Goal: Information Seeking & Learning: Check status

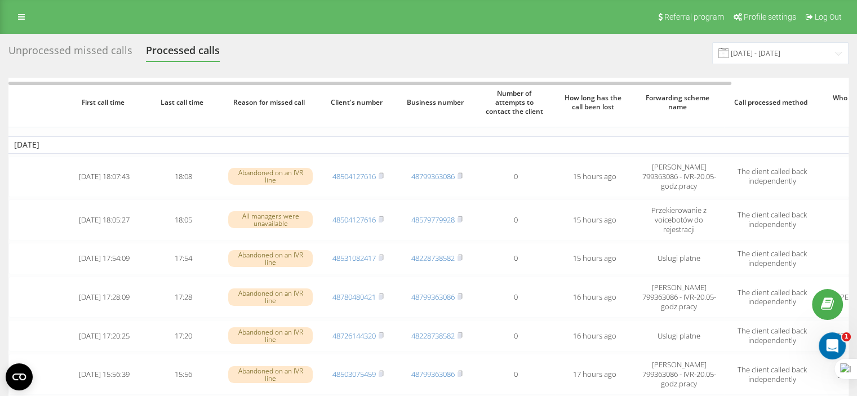
click at [74, 45] on div "Unprocessed missed calls" at bounding box center [70, 53] width 124 height 17
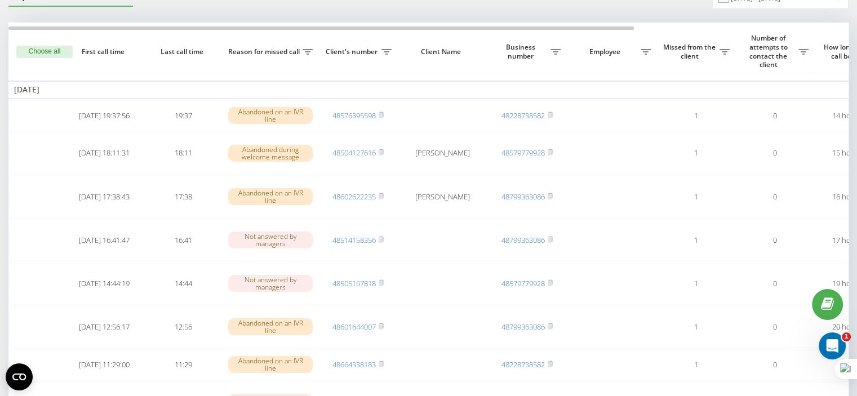
scroll to position [62, 0]
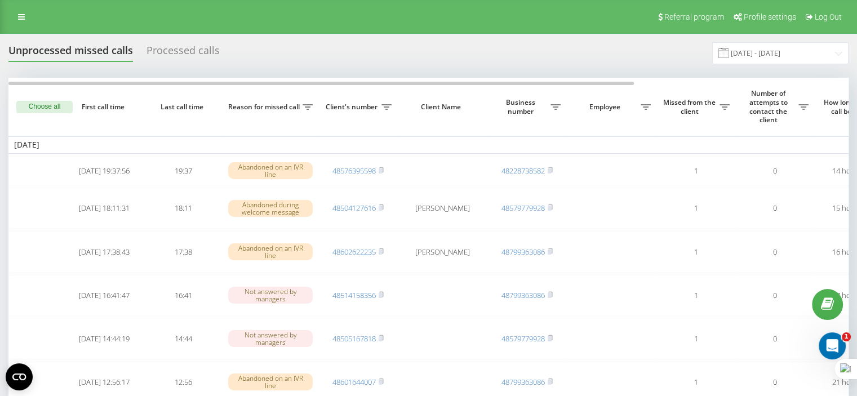
click at [55, 109] on button "Choose all" at bounding box center [44, 107] width 56 height 12
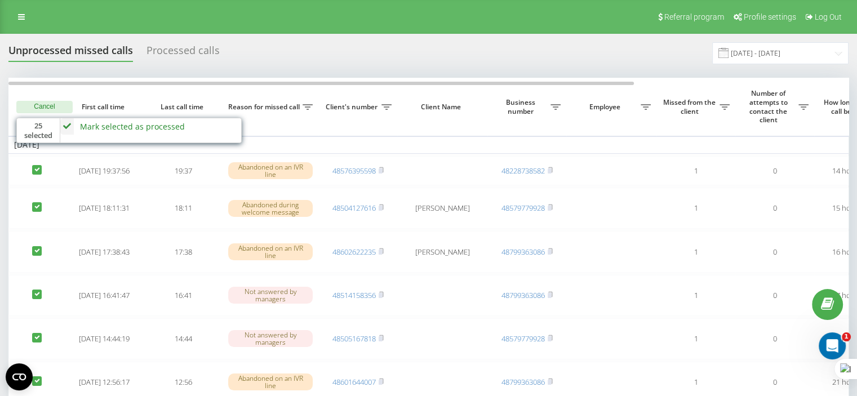
click at [171, 94] on th "Last call time" at bounding box center [183, 107] width 79 height 58
click at [47, 107] on button "Cancel" at bounding box center [44, 107] width 56 height 12
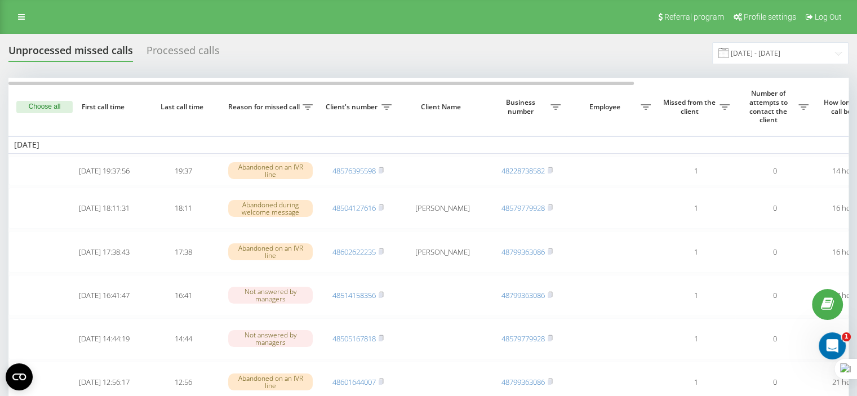
click at [177, 46] on div "Processed calls" at bounding box center [183, 53] width 73 height 17
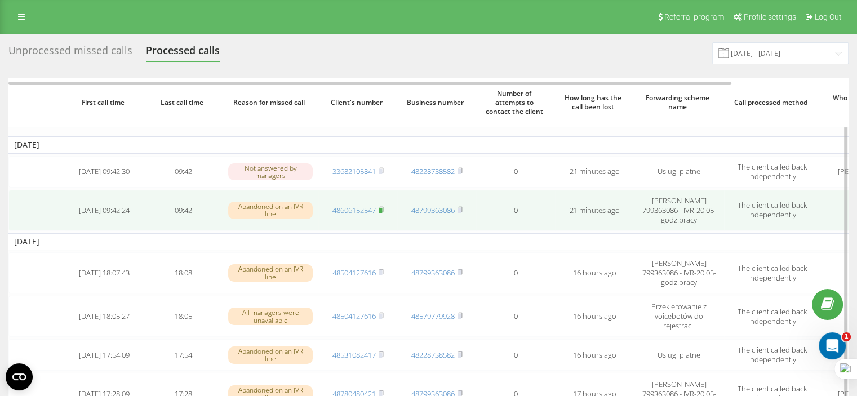
click at [381, 210] on rect at bounding box center [380, 210] width 3 height 5
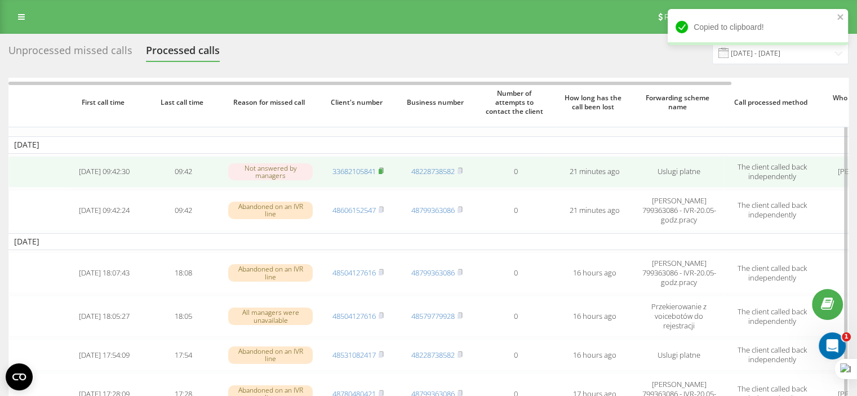
click at [383, 168] on icon at bounding box center [381, 170] width 5 height 7
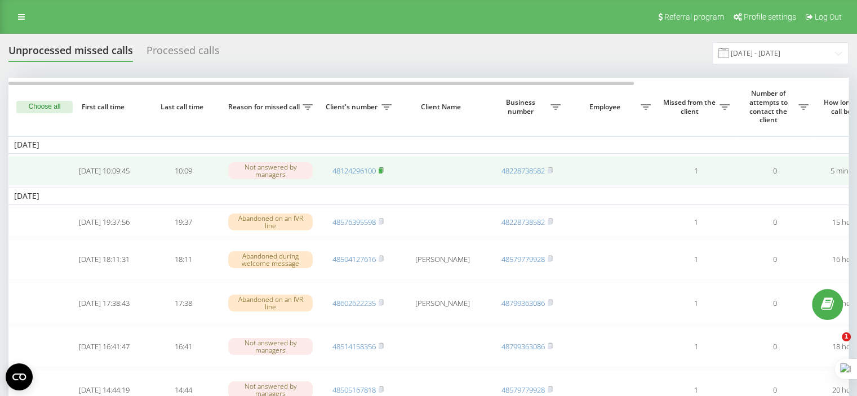
click at [380, 173] on rect at bounding box center [380, 171] width 3 height 5
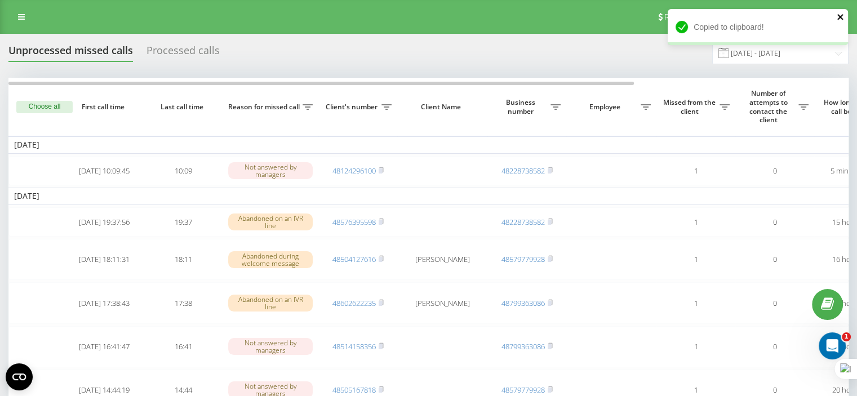
click at [839, 15] on icon "close" at bounding box center [841, 17] width 6 height 6
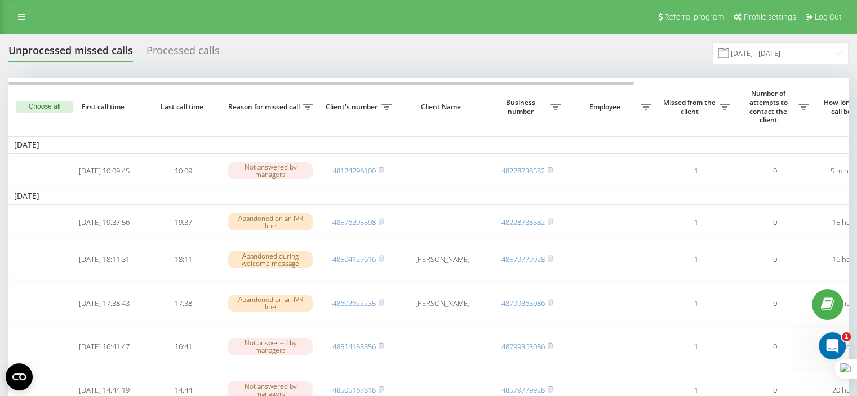
click at [179, 45] on div "Processed calls" at bounding box center [183, 53] width 73 height 17
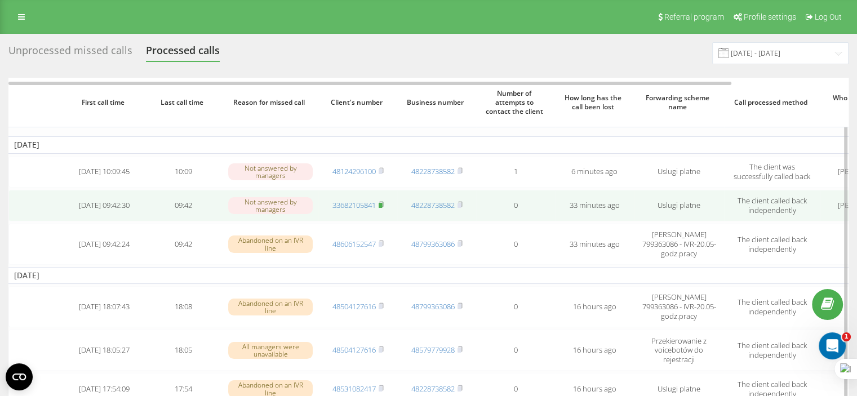
click at [380, 206] on rect at bounding box center [380, 205] width 3 height 5
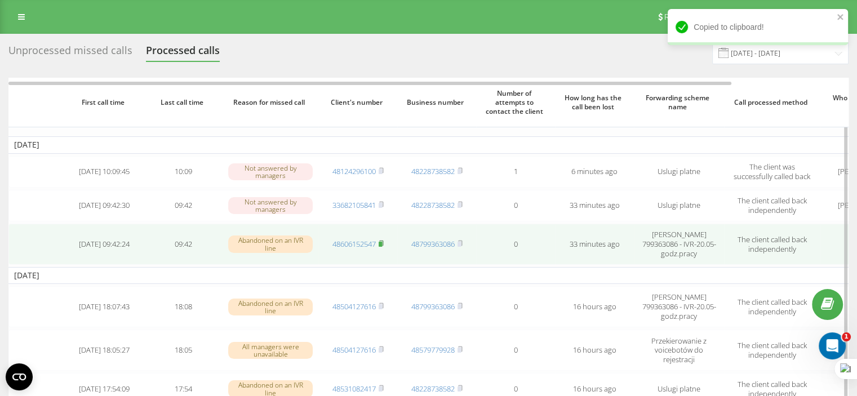
click at [379, 241] on icon at bounding box center [381, 243] width 5 height 7
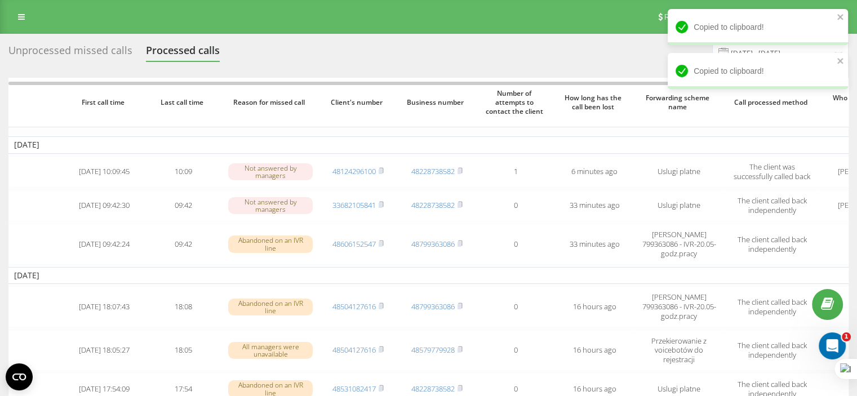
click at [56, 50] on div "Unprocessed missed calls" at bounding box center [70, 53] width 124 height 17
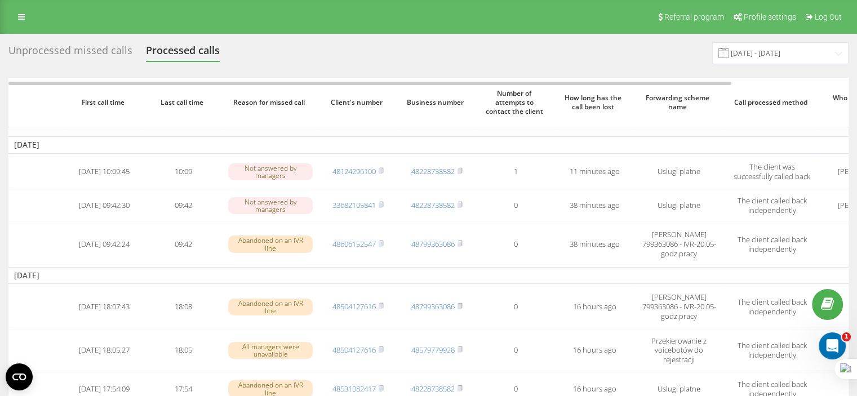
click at [85, 57] on div "Unprocessed missed calls" at bounding box center [70, 53] width 124 height 17
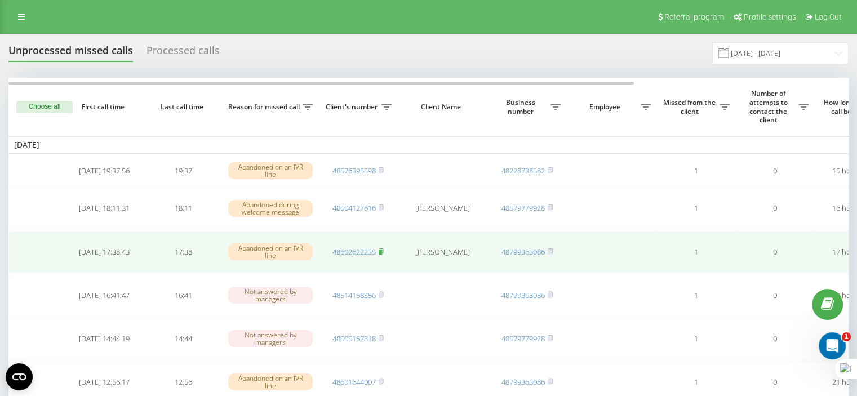
click at [382, 252] on rect at bounding box center [380, 252] width 3 height 5
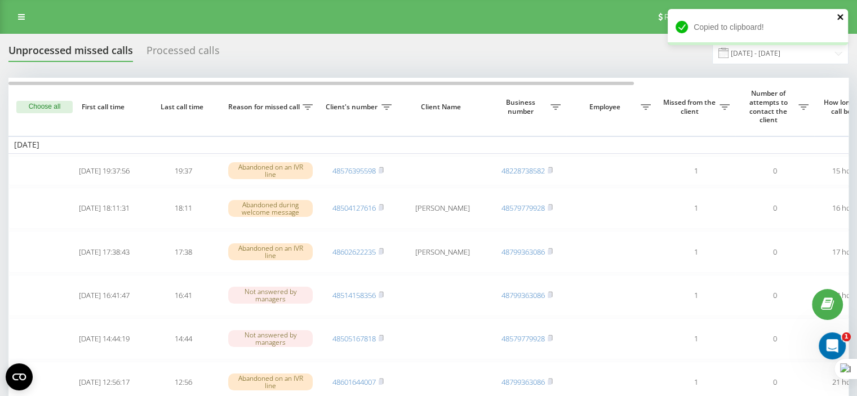
click at [840, 17] on icon "close" at bounding box center [841, 17] width 6 height 6
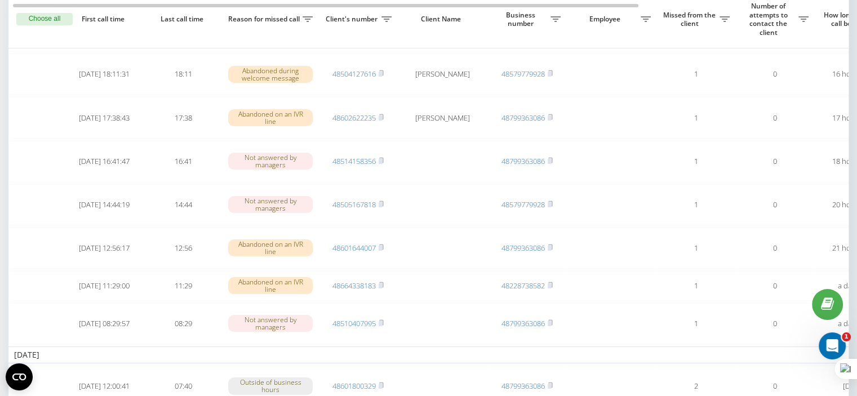
scroll to position [140, 0]
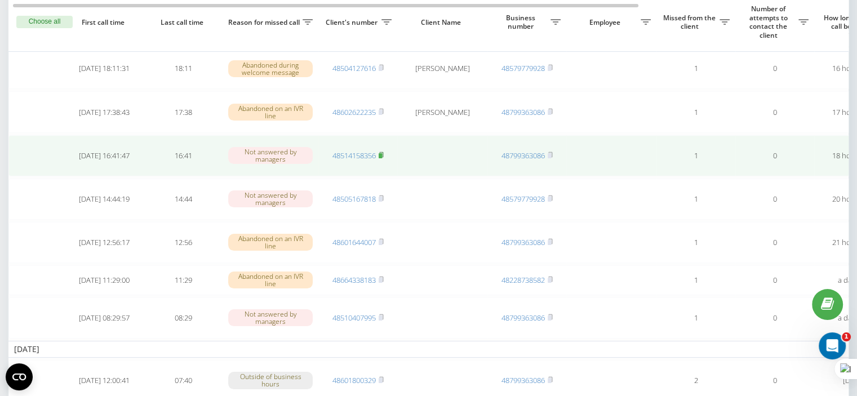
click at [382, 154] on rect at bounding box center [380, 155] width 3 height 5
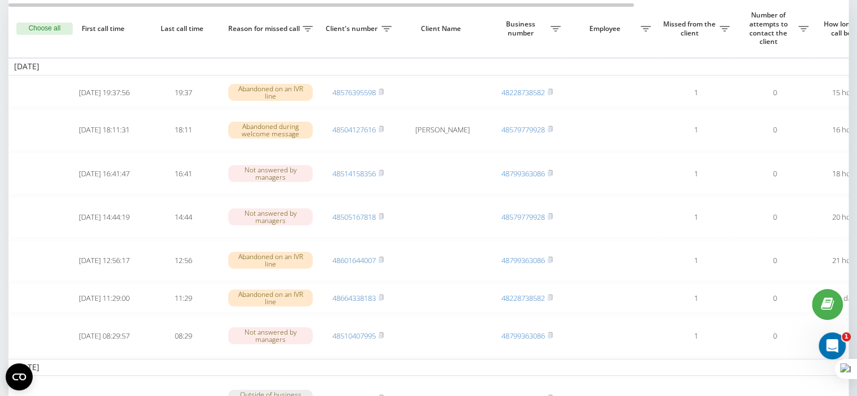
scroll to position [77, 0]
click at [857, 65] on html "[DOMAIN_NAME] Projects [DOMAIN_NAME] Call center Call log Message log Unprocess…" at bounding box center [428, 121] width 857 height 396
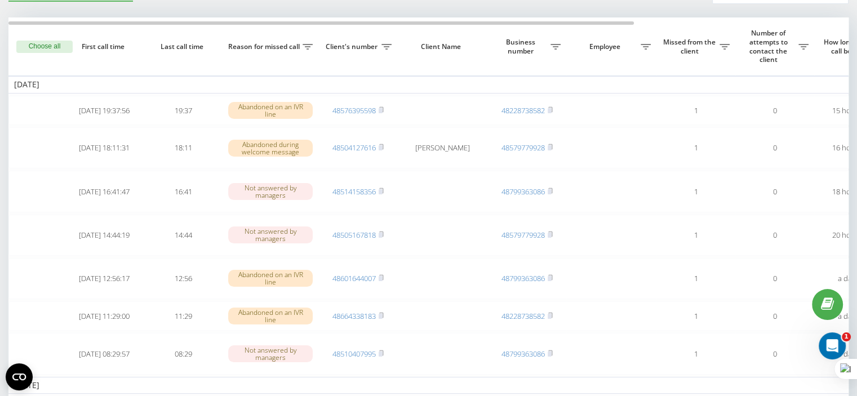
scroll to position [62, 0]
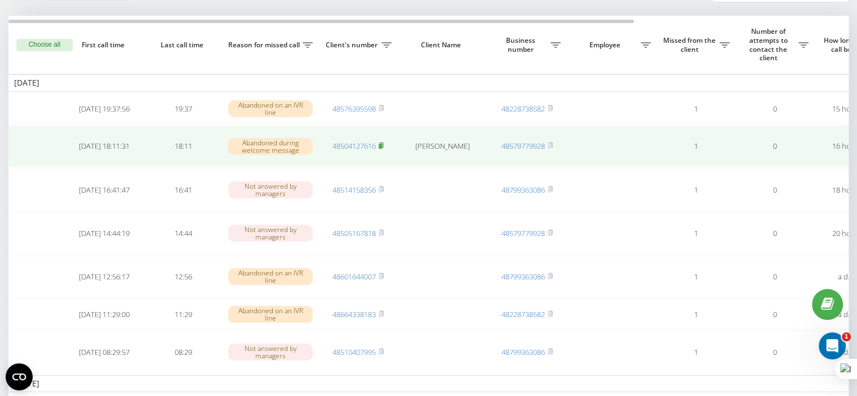
click at [380, 145] on rect at bounding box center [380, 146] width 3 height 5
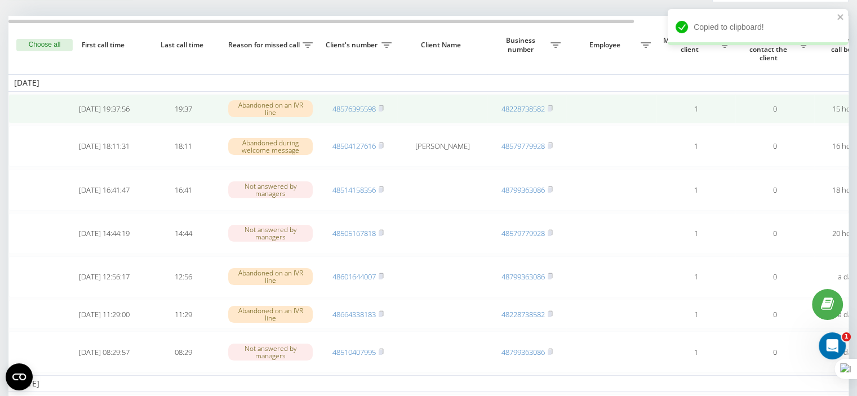
click at [378, 105] on span "48576395598" at bounding box center [358, 109] width 51 height 10
click at [383, 108] on icon at bounding box center [381, 108] width 5 height 7
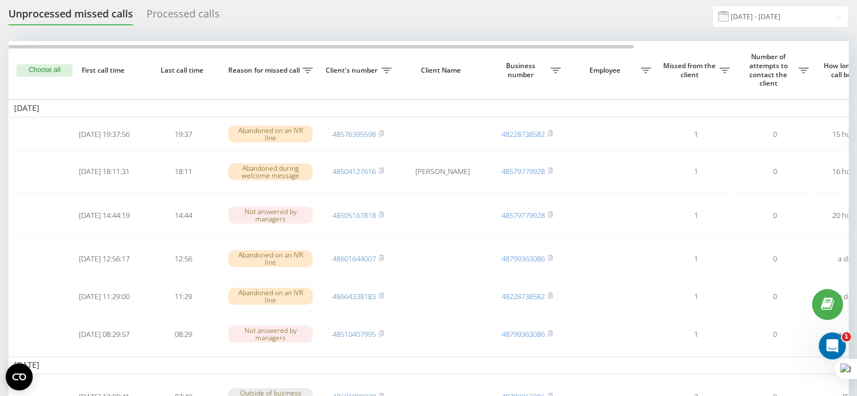
scroll to position [28, 0]
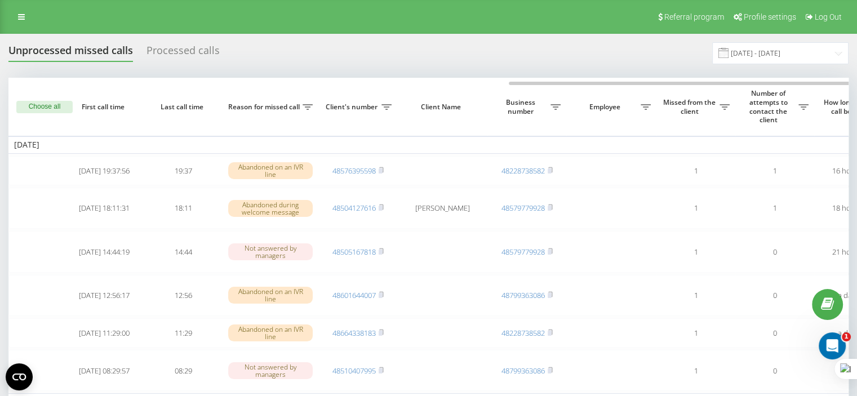
scroll to position [0, 286]
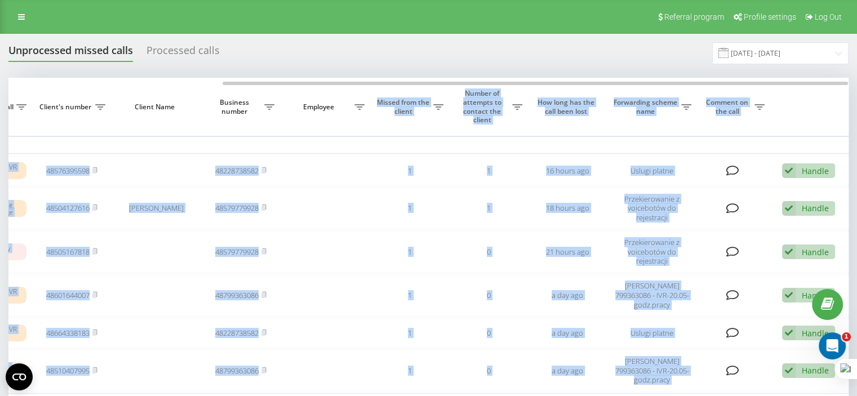
drag, startPoint x: 622, startPoint y: 81, endPoint x: 374, endPoint y: 88, distance: 248.1
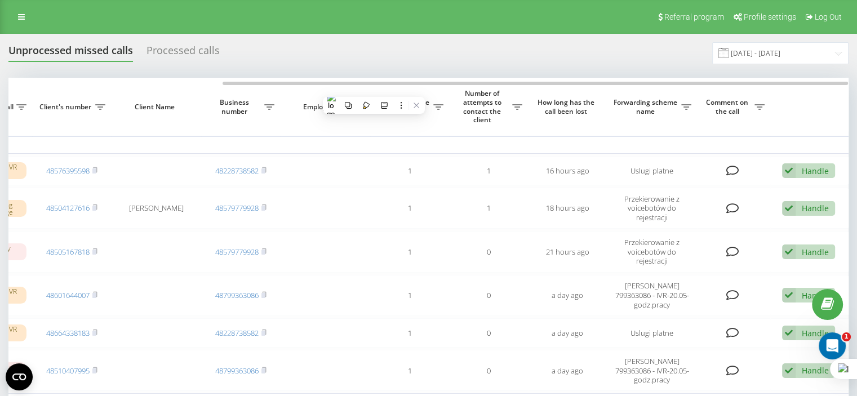
click at [389, 57] on div "Unprocessed missed calls Processed calls 21.07.2025 - 21.08.2025" at bounding box center [428, 53] width 840 height 22
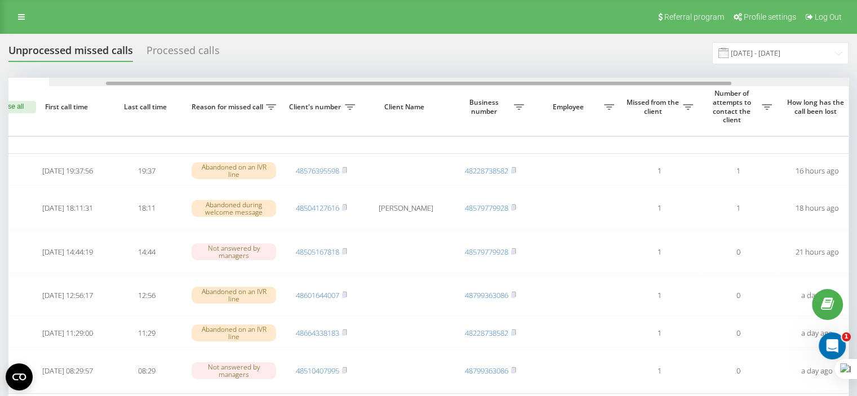
scroll to position [0, 15]
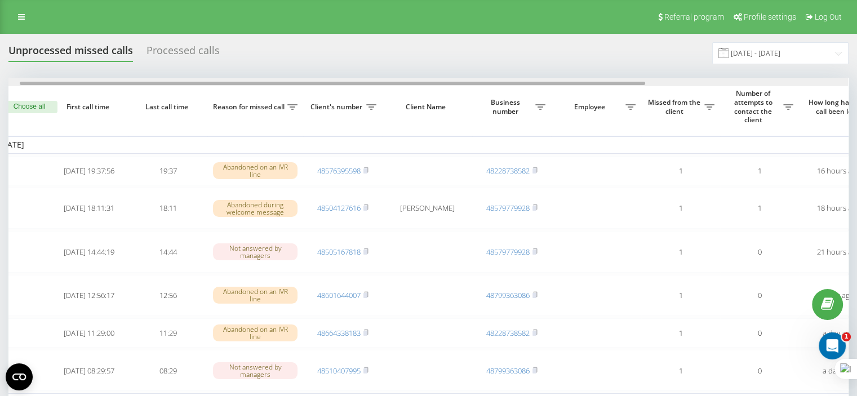
drag, startPoint x: 392, startPoint y: 82, endPoint x: 190, endPoint y: 86, distance: 202.4
click at [190, 86] on div at bounding box center [428, 82] width 840 height 8
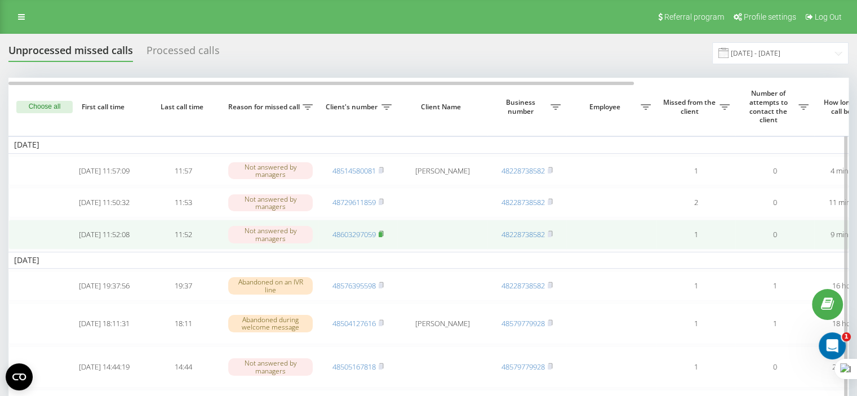
click at [382, 237] on rect at bounding box center [380, 234] width 3 height 5
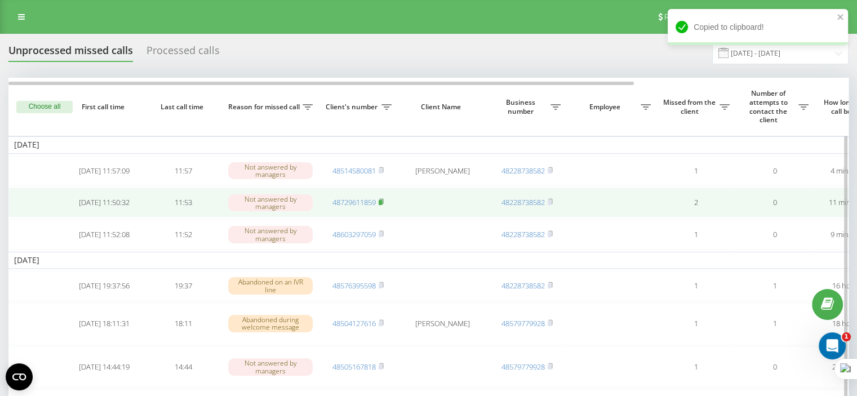
click at [382, 203] on rect at bounding box center [380, 202] width 3 height 5
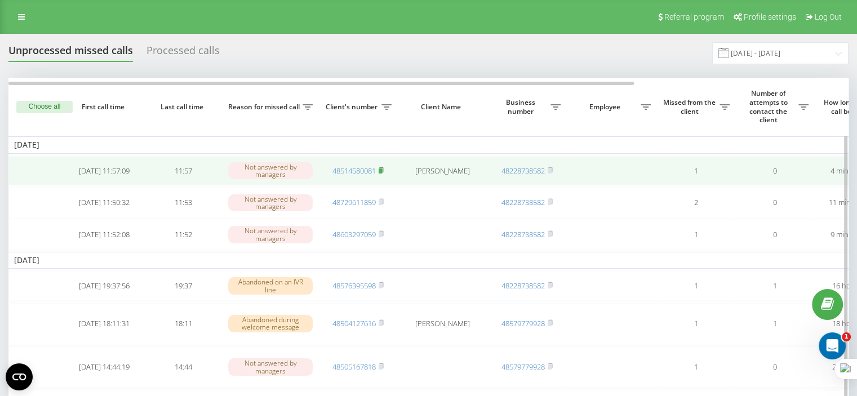
click at [382, 169] on rect at bounding box center [380, 171] width 3 height 5
click at [382, 170] on rect at bounding box center [380, 171] width 3 height 5
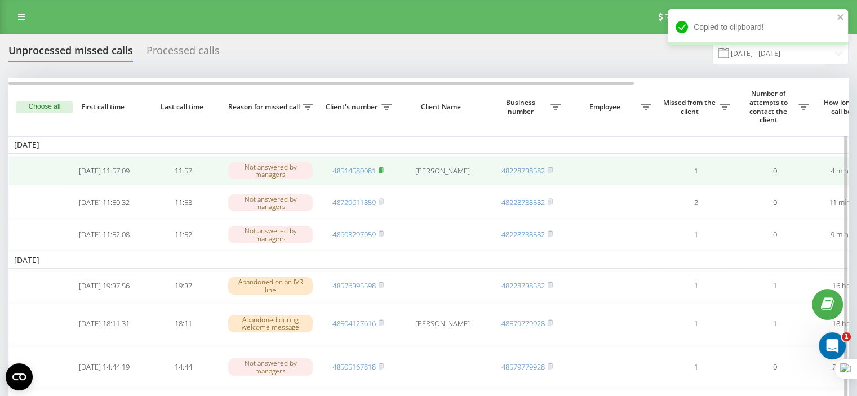
click at [382, 169] on rect at bounding box center [380, 171] width 3 height 5
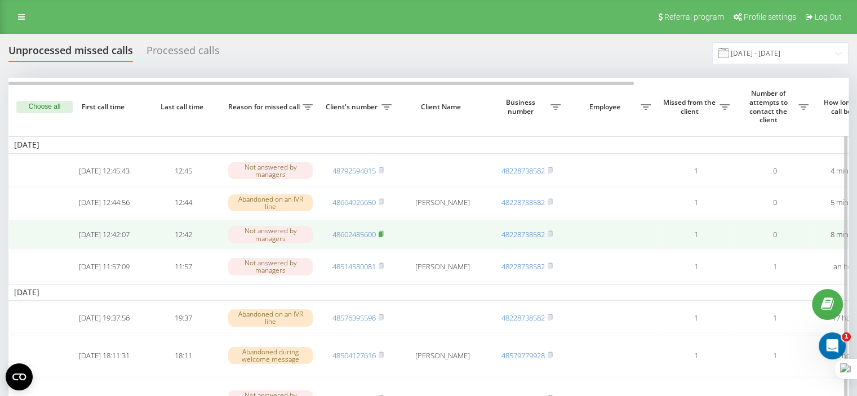
click at [380, 237] on rect at bounding box center [380, 234] width 3 height 5
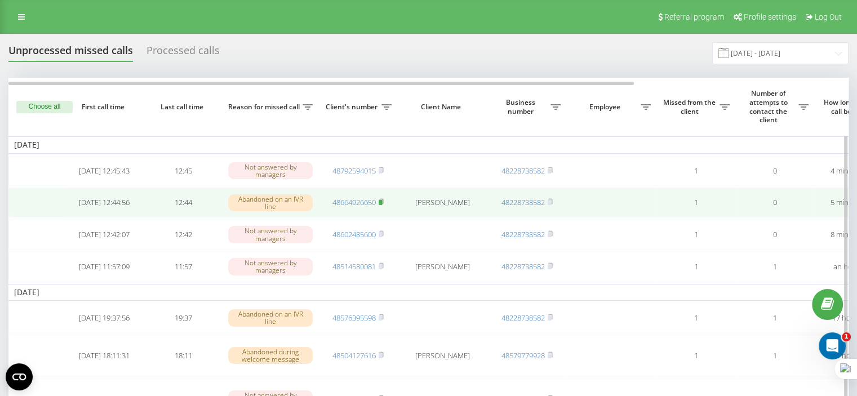
click at [382, 203] on rect at bounding box center [380, 202] width 3 height 5
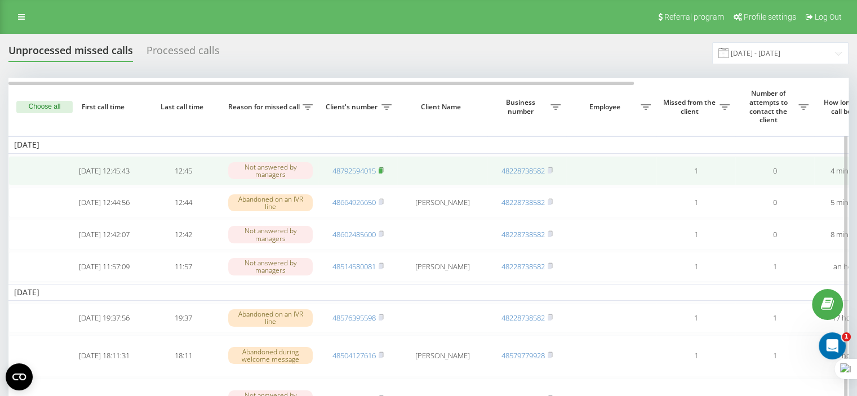
click at [383, 169] on icon at bounding box center [381, 170] width 5 height 7
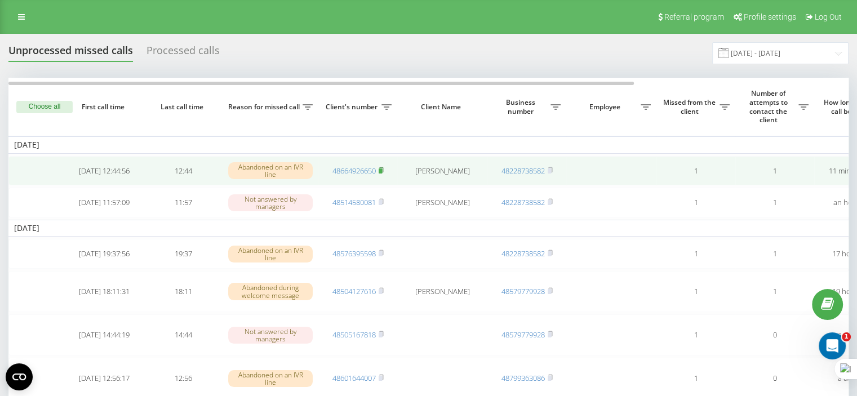
click at [382, 170] on rect at bounding box center [380, 171] width 3 height 5
